Goal: Task Accomplishment & Management: Use online tool/utility

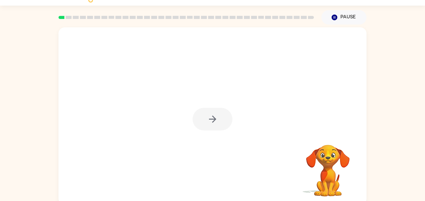
scroll to position [17, 0]
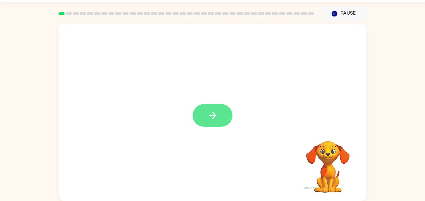
click at [204, 113] on button "button" at bounding box center [213, 115] width 40 height 23
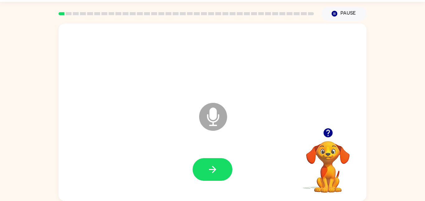
scroll to position [0, 0]
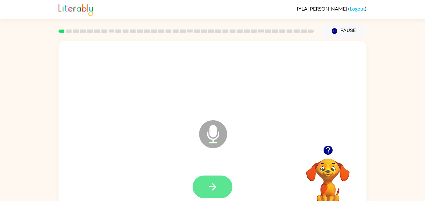
click at [213, 180] on button "button" at bounding box center [213, 187] width 40 height 23
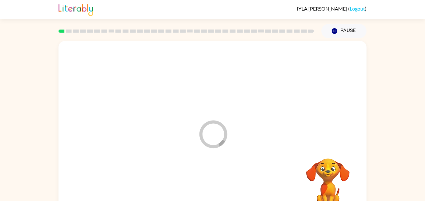
scroll to position [17, 0]
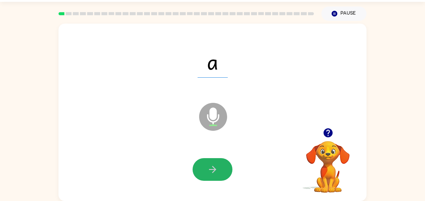
click at [213, 180] on button "button" at bounding box center [213, 169] width 40 height 23
click at [208, 168] on icon "button" at bounding box center [212, 169] width 11 height 11
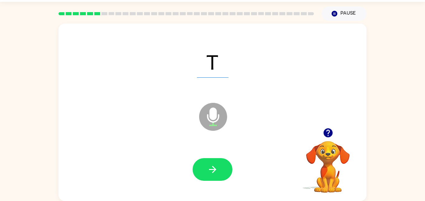
click at [208, 168] on icon "button" at bounding box center [212, 169] width 11 height 11
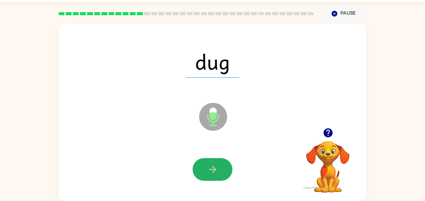
click at [208, 168] on icon "button" at bounding box center [212, 169] width 11 height 11
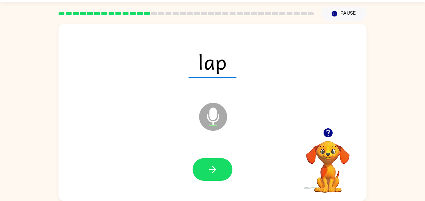
click at [208, 168] on icon "button" at bounding box center [212, 169] width 11 height 11
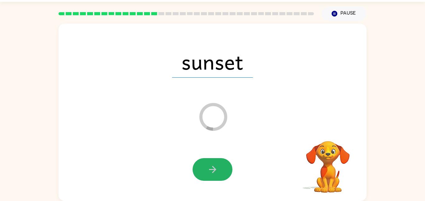
click at [208, 168] on icon "button" at bounding box center [212, 169] width 11 height 11
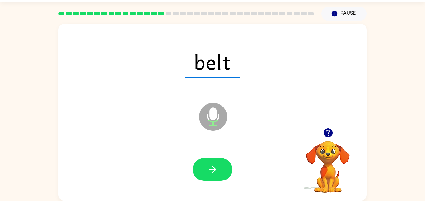
click at [208, 168] on icon "button" at bounding box center [212, 169] width 11 height 11
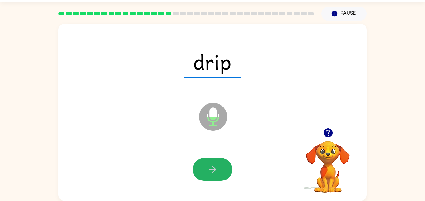
click at [208, 168] on icon "button" at bounding box center [212, 169] width 11 height 11
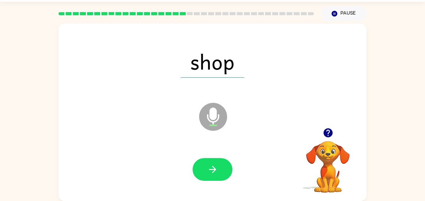
click at [208, 168] on icon "button" at bounding box center [212, 169] width 11 height 11
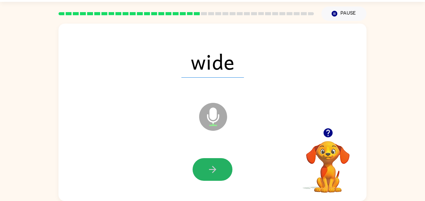
click at [208, 168] on icon "button" at bounding box center [212, 169] width 11 height 11
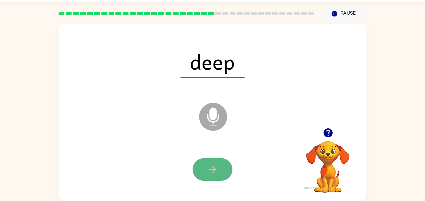
click at [208, 170] on icon "button" at bounding box center [212, 169] width 11 height 11
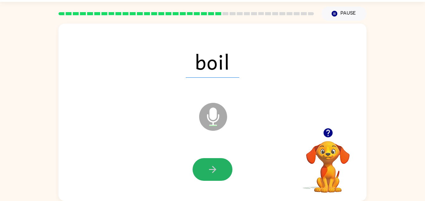
click at [208, 170] on icon "button" at bounding box center [212, 169] width 11 height 11
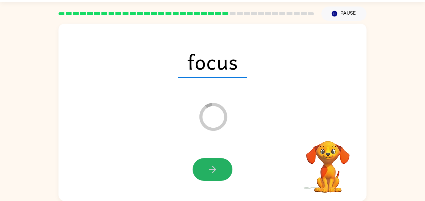
click at [208, 170] on icon "button" at bounding box center [212, 169] width 11 height 11
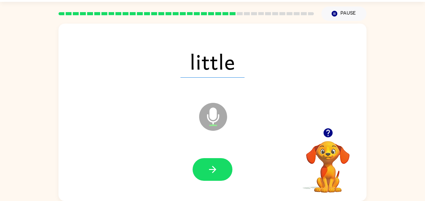
click at [208, 170] on icon "button" at bounding box center [212, 169] width 11 height 11
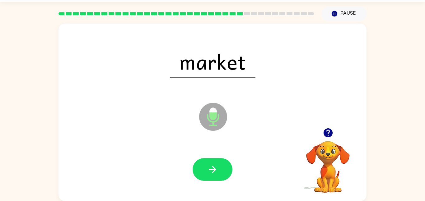
click at [208, 170] on icon "button" at bounding box center [212, 169] width 11 height 11
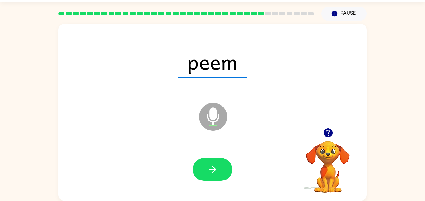
click at [208, 170] on icon "button" at bounding box center [212, 169] width 11 height 11
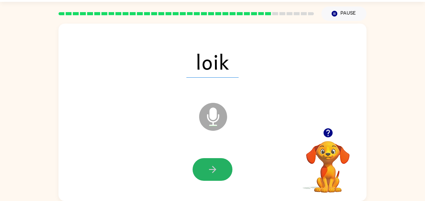
click at [208, 170] on icon "button" at bounding box center [212, 169] width 11 height 11
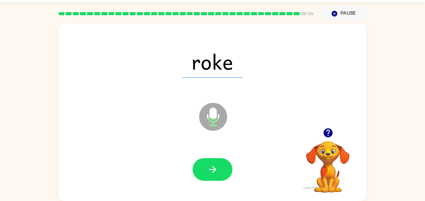
click at [208, 170] on icon "button" at bounding box center [212, 169] width 11 height 11
click at [208, 170] on div at bounding box center [213, 169] width 40 height 23
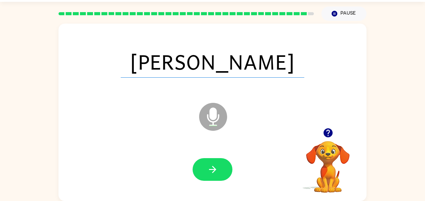
click at [208, 170] on icon "button" at bounding box center [212, 169] width 11 height 11
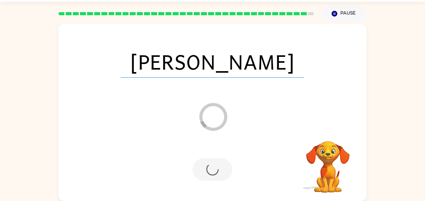
scroll to position [6, 0]
